Goal: Task Accomplishment & Management: Manage account settings

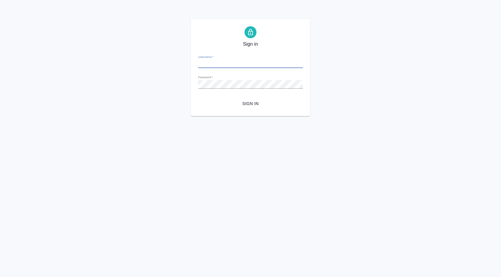
type input "[EMAIL_ADDRESS][DOMAIN_NAME]"
click at [253, 103] on span "Sign in" at bounding box center [250, 103] width 95 height 7
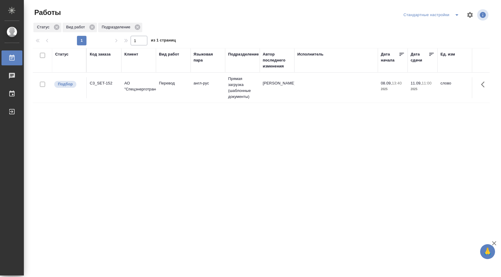
click at [272, 83] on td "Никитина Татьяна" at bounding box center [277, 87] width 35 height 21
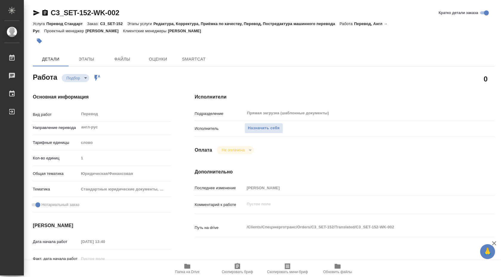
type textarea "x"
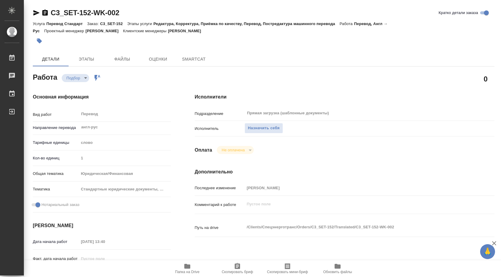
type textarea "x"
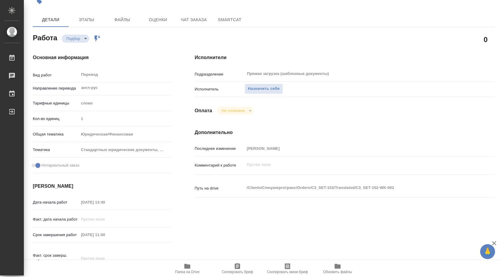
scroll to position [52, 0]
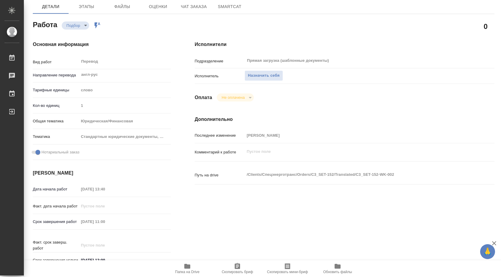
type textarea "x"
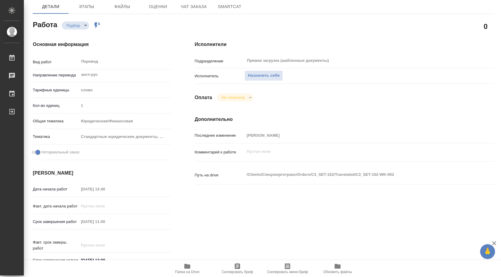
type textarea "x"
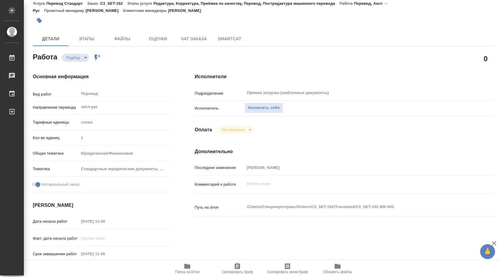
scroll to position [0, 0]
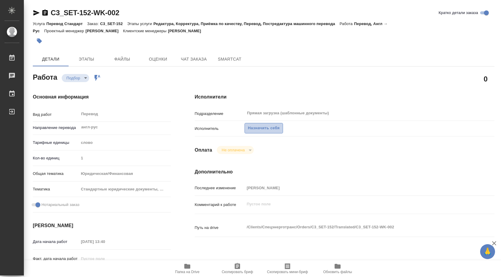
click at [263, 125] on span "Назначить себя" at bounding box center [264, 128] width 32 height 7
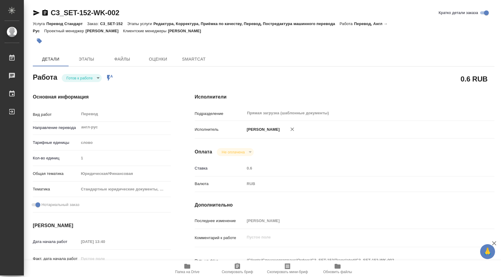
type textarea "x"
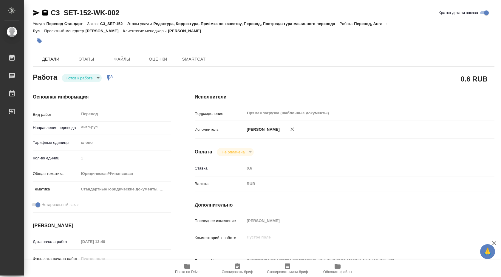
type textarea "x"
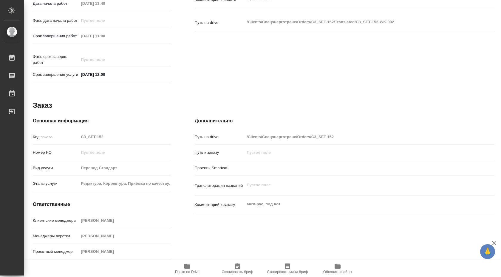
scroll to position [244, 0]
click at [188, 266] on icon "button" at bounding box center [187, 265] width 6 height 5
type textarea "x"
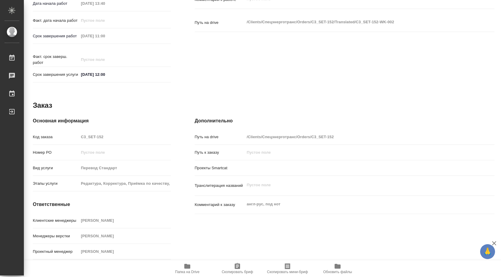
type textarea "x"
click at [188, 266] on icon "button" at bounding box center [187, 265] width 6 height 5
type textarea "x"
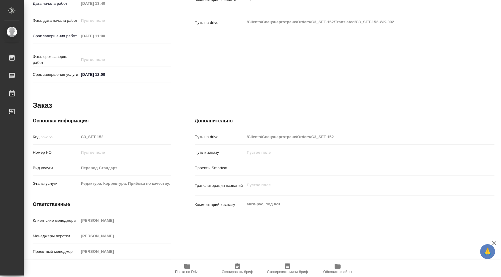
type textarea "x"
